Goal: Transaction & Acquisition: Purchase product/service

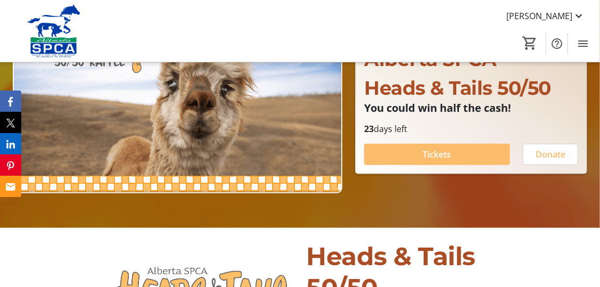
scroll to position [149, 0]
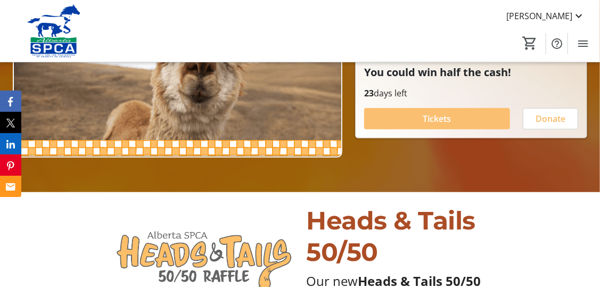
click at [449, 119] on span "Tickets" at bounding box center [437, 118] width 28 height 13
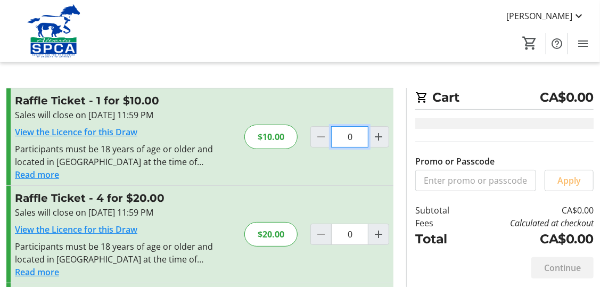
click at [349, 135] on input "0" at bounding box center [349, 136] width 37 height 21
click at [379, 133] on mat-icon "Increment by one" at bounding box center [378, 136] width 13 height 13
type input "1"
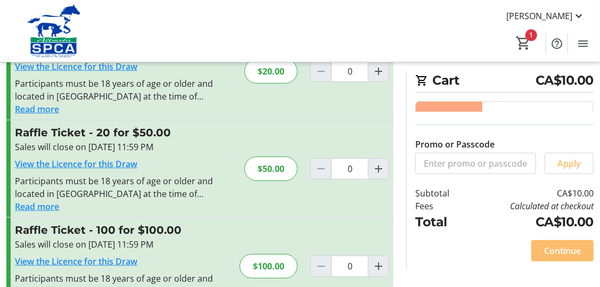
scroll to position [202, 0]
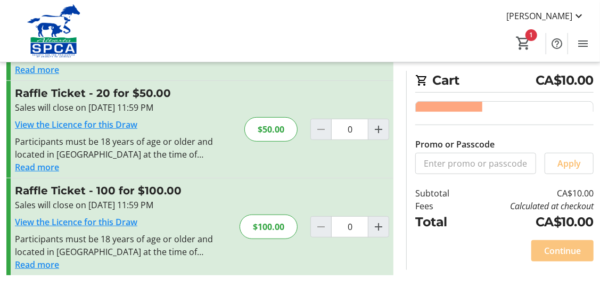
click at [559, 253] on span "Continue" at bounding box center [562, 250] width 37 height 13
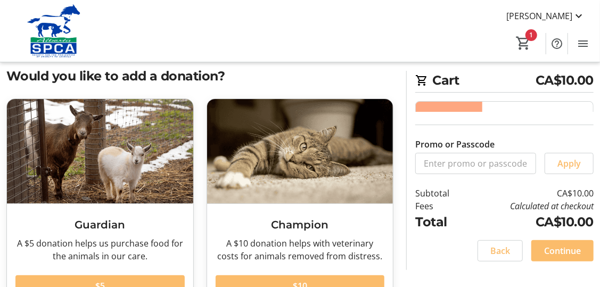
scroll to position [85, 0]
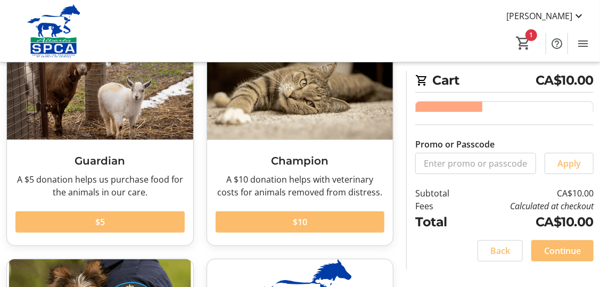
click at [565, 247] on span "Continue" at bounding box center [562, 250] width 37 height 13
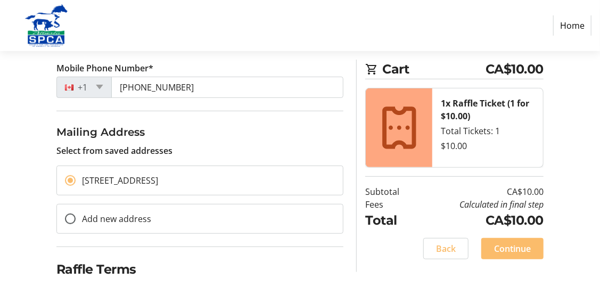
scroll to position [257, 0]
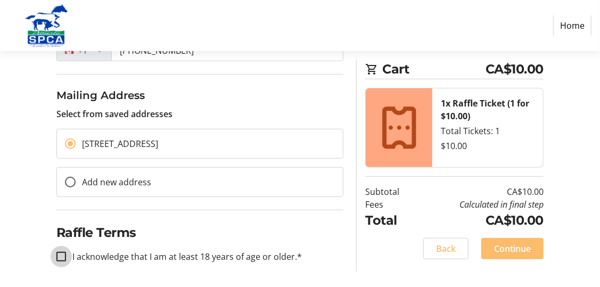
click at [62, 257] on input "I acknowledge that I am at least 18 years of age or older.*" at bounding box center [61, 257] width 10 height 10
checkbox input "true"
click at [503, 247] on span "Continue" at bounding box center [512, 248] width 37 height 13
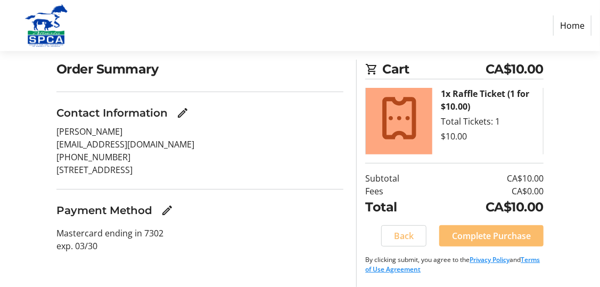
scroll to position [12, 0]
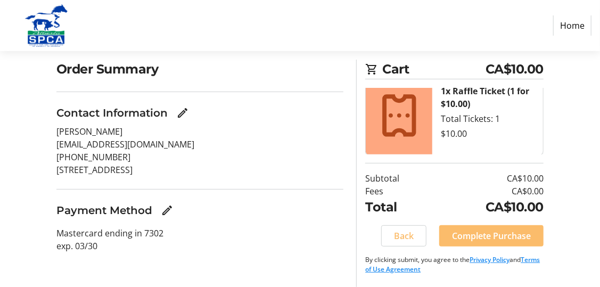
drag, startPoint x: 174, startPoint y: 210, endPoint x: 187, endPoint y: 214, distance: 14.3
click at [175, 211] on button "Edit Payment Method" at bounding box center [166, 210] width 21 height 21
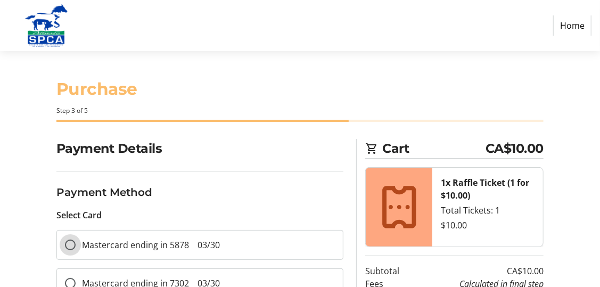
click at [71, 246] on input "Mastercard ending in 5878 03/30" at bounding box center [70, 245] width 11 height 11
radio input "true"
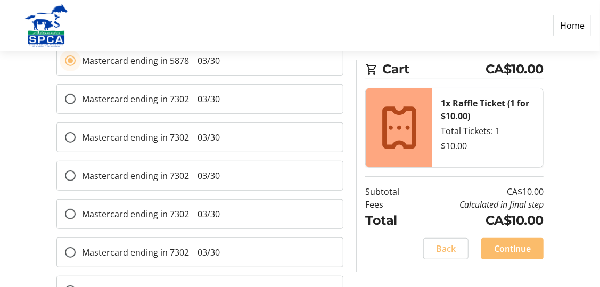
scroll to position [220, 0]
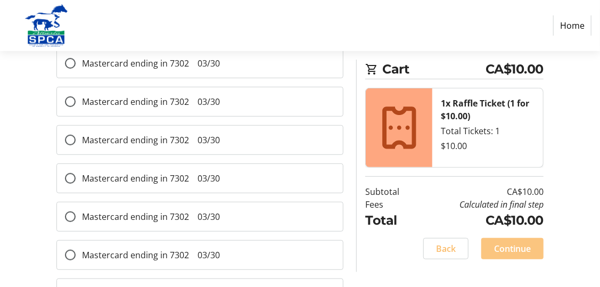
click at [503, 249] on span "Continue" at bounding box center [512, 248] width 37 height 13
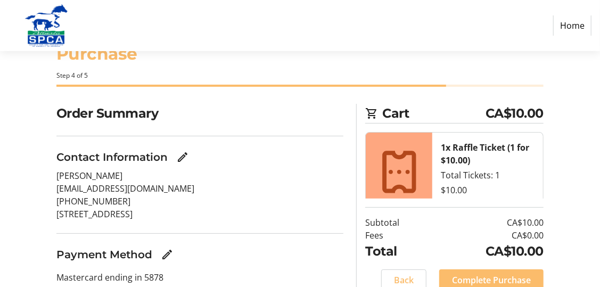
scroll to position [79, 0]
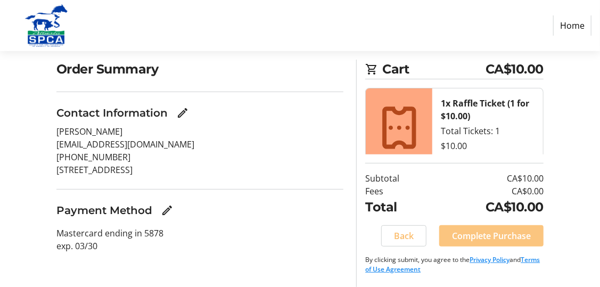
click at [496, 234] on span "Complete Purchase" at bounding box center [491, 235] width 79 height 13
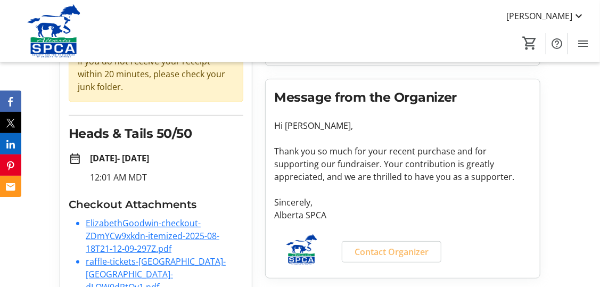
scroll to position [146, 0]
